Goal: Use online tool/utility: Utilize a website feature to perform a specific function

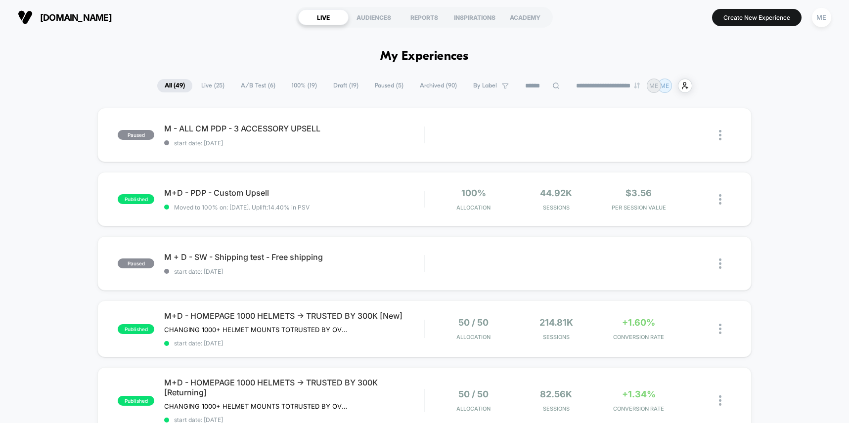
click at [532, 85] on input at bounding box center [542, 86] width 49 height 12
type input "********"
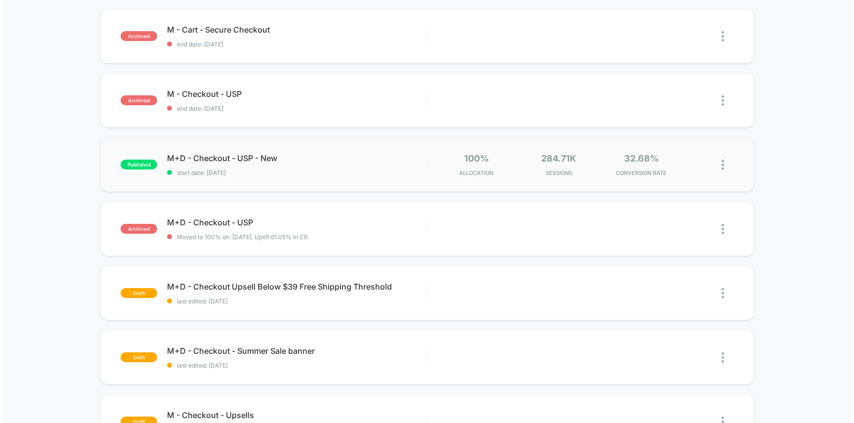
scroll to position [180, 0]
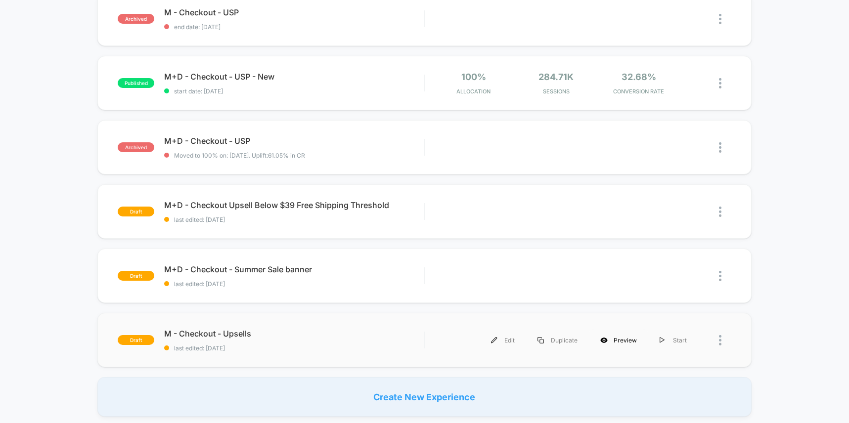
click at [624, 341] on div "Preview" at bounding box center [618, 340] width 59 height 22
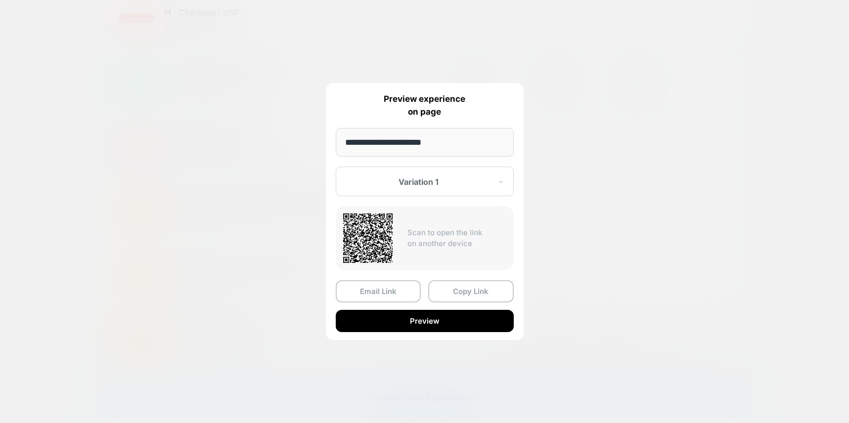
click at [441, 180] on div at bounding box center [418, 182] width 145 height 10
click at [419, 318] on button "Preview" at bounding box center [425, 321] width 178 height 22
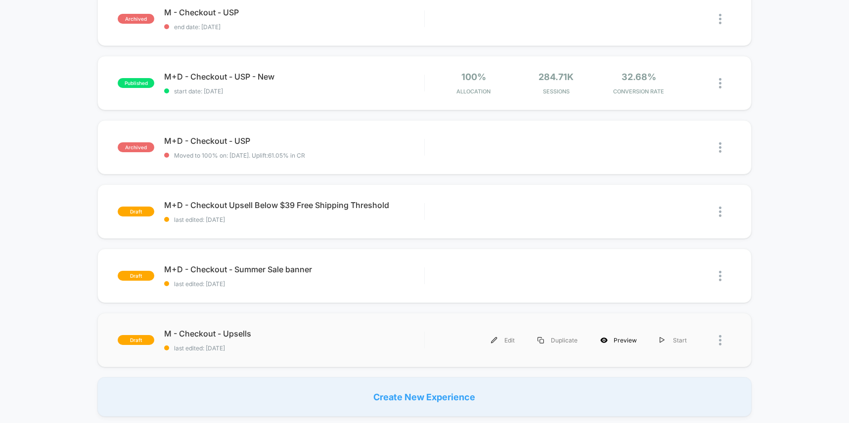
click at [627, 345] on div "Preview" at bounding box center [618, 340] width 59 height 22
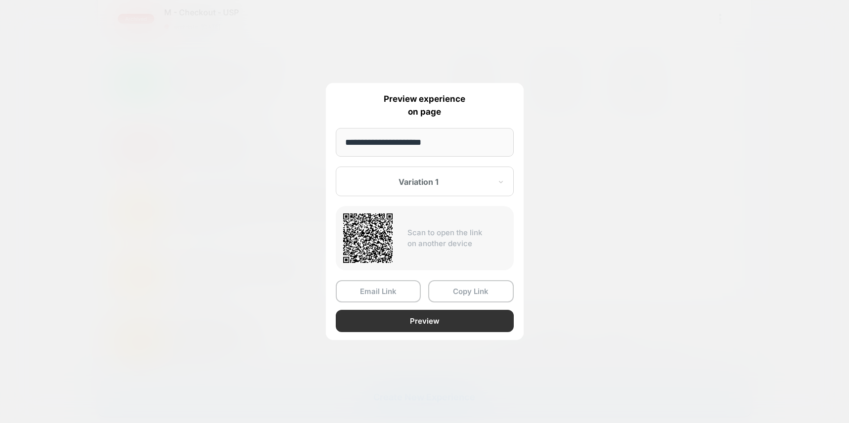
click at [437, 323] on button "Preview" at bounding box center [425, 321] width 178 height 22
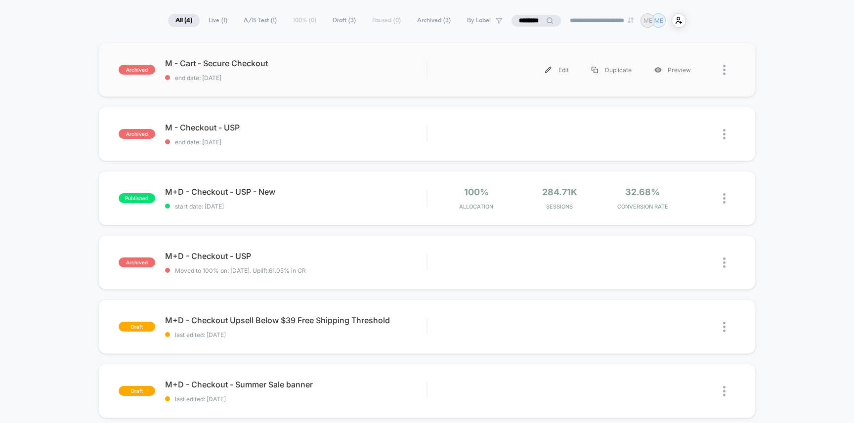
scroll to position [214, 0]
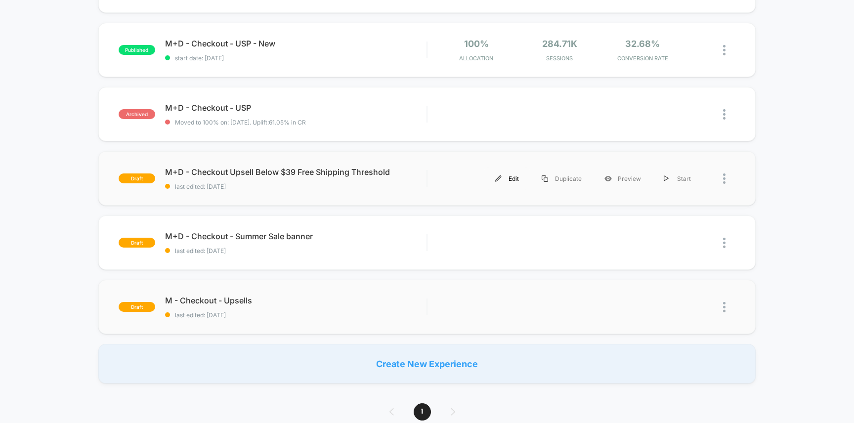
click at [515, 179] on div "Edit" at bounding box center [507, 179] width 46 height 22
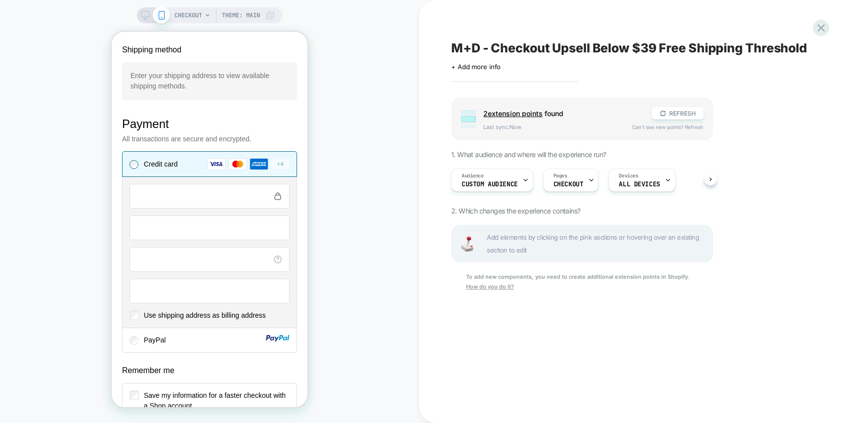
scroll to position [882, 0]
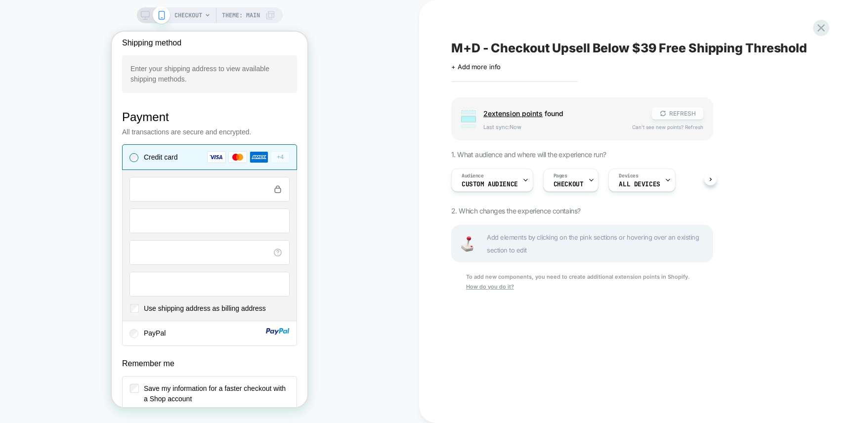
click at [679, 111] on button "REFRESH" at bounding box center [677, 113] width 51 height 12
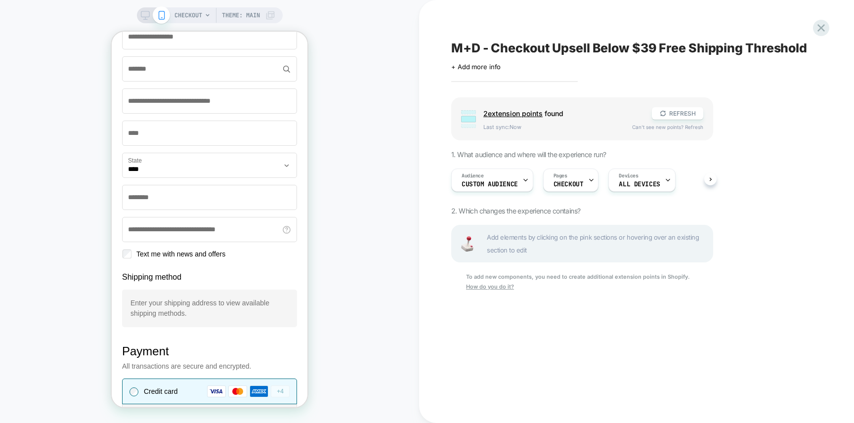
scroll to position [645, 0]
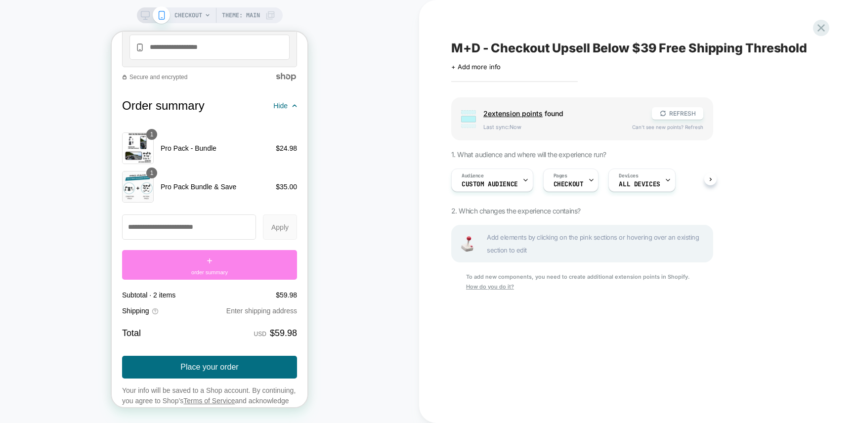
click at [217, 275] on div "+ order summary" at bounding box center [209, 265] width 175 height 30
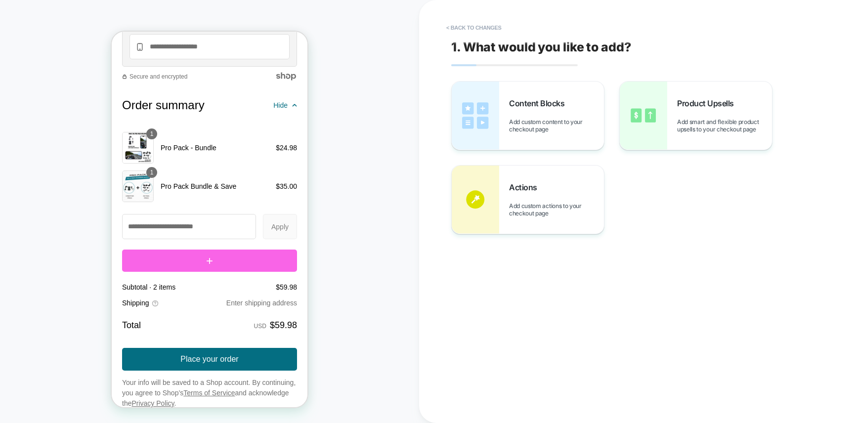
scroll to position [1237, 0]
click at [532, 117] on div "Content Blocks Add custom content to your checkout page" at bounding box center [556, 115] width 95 height 35
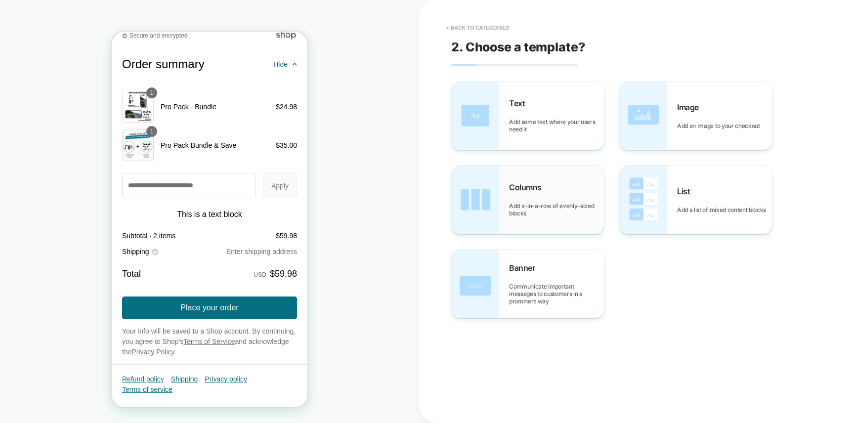
scroll to position [1298, 0]
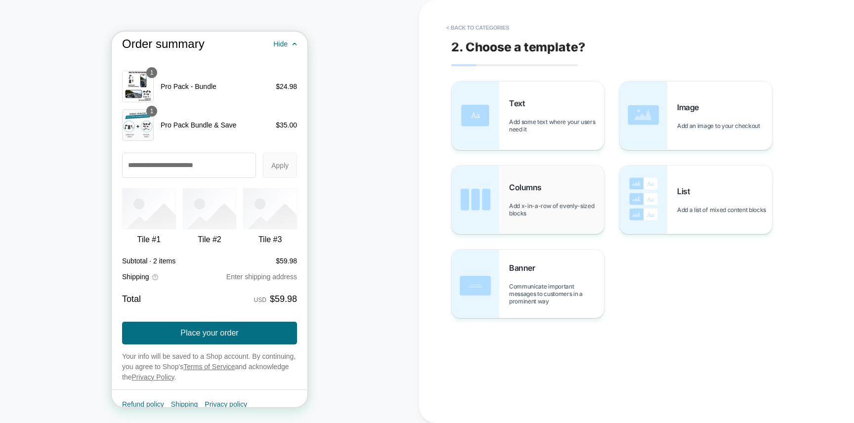
click at [526, 213] on span "Add x-in-a-row of evenly-sized blocks" at bounding box center [556, 209] width 95 height 15
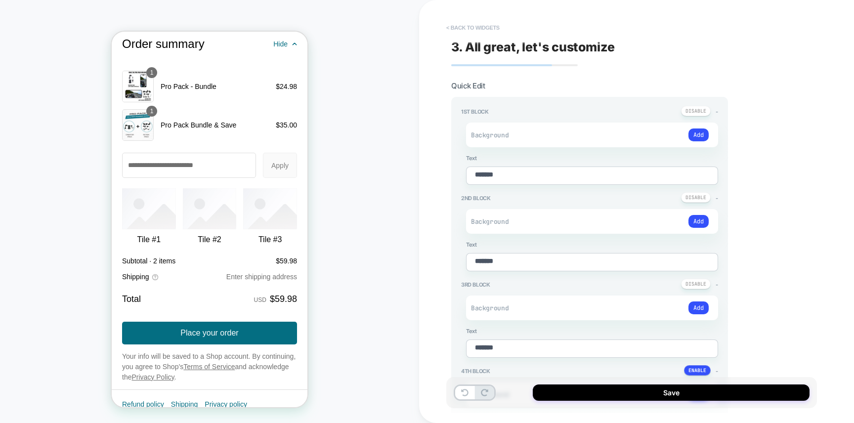
click at [459, 26] on button "< Back to widgets" at bounding box center [473, 28] width 63 height 16
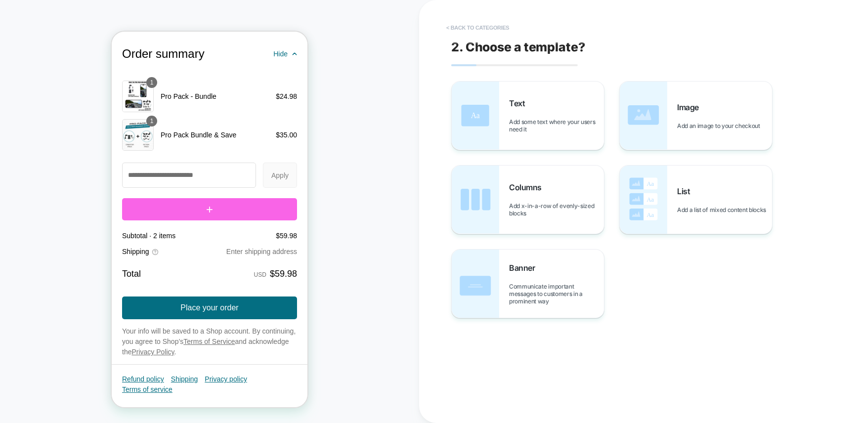
click at [459, 26] on button "< Back to categories" at bounding box center [478, 28] width 73 height 16
